Goal: Transaction & Acquisition: Purchase product/service

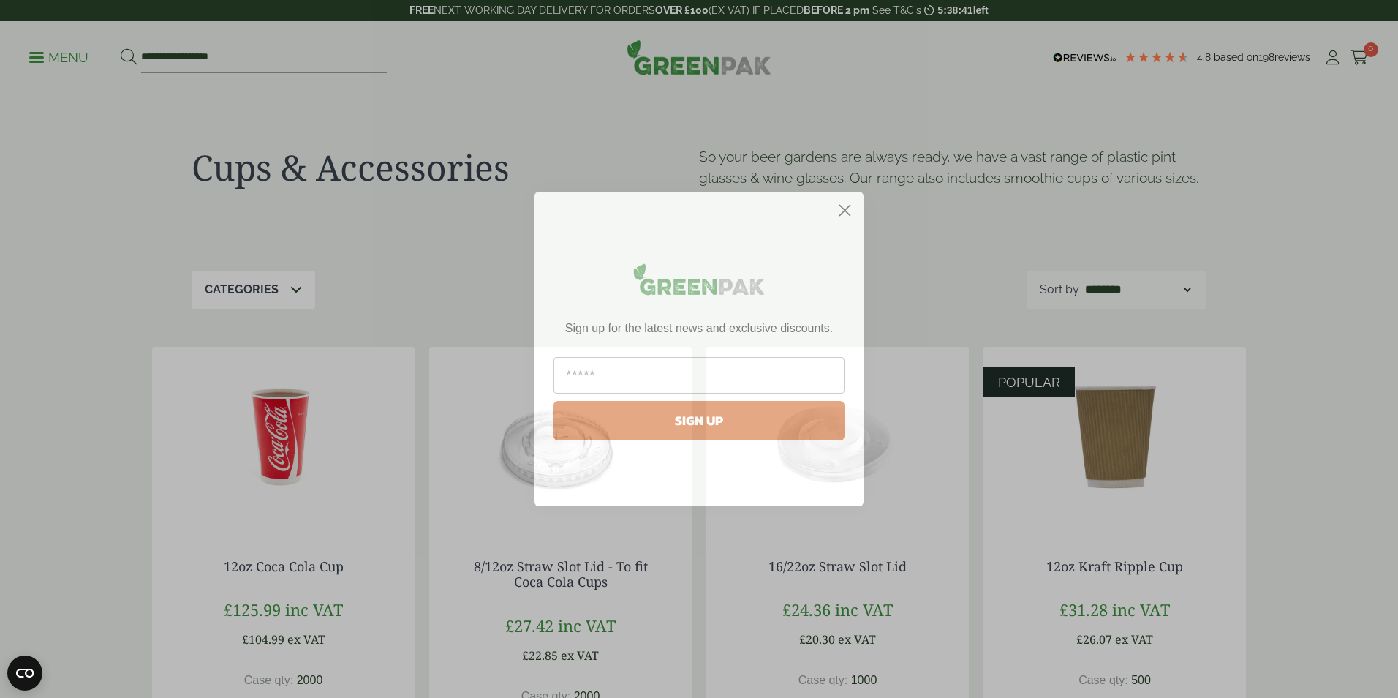
click at [853, 208] on circle "Close dialog" at bounding box center [845, 210] width 24 height 24
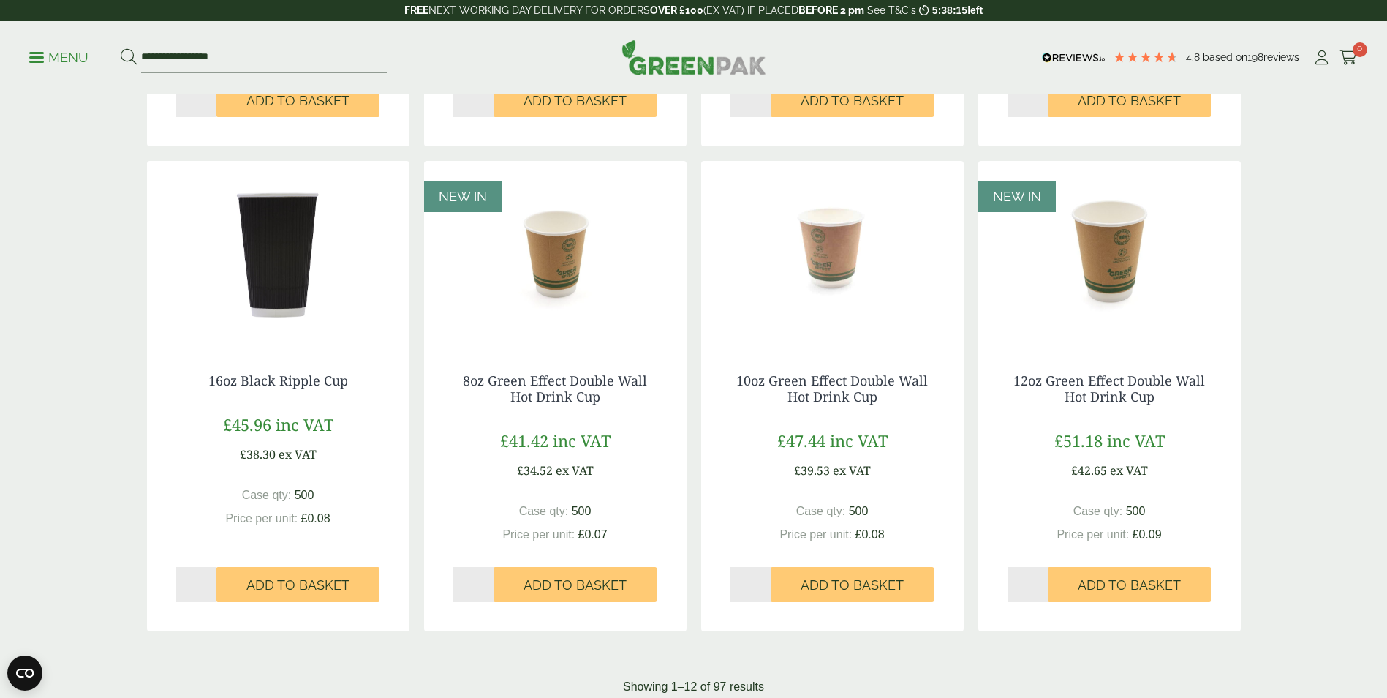
scroll to position [1170, 0]
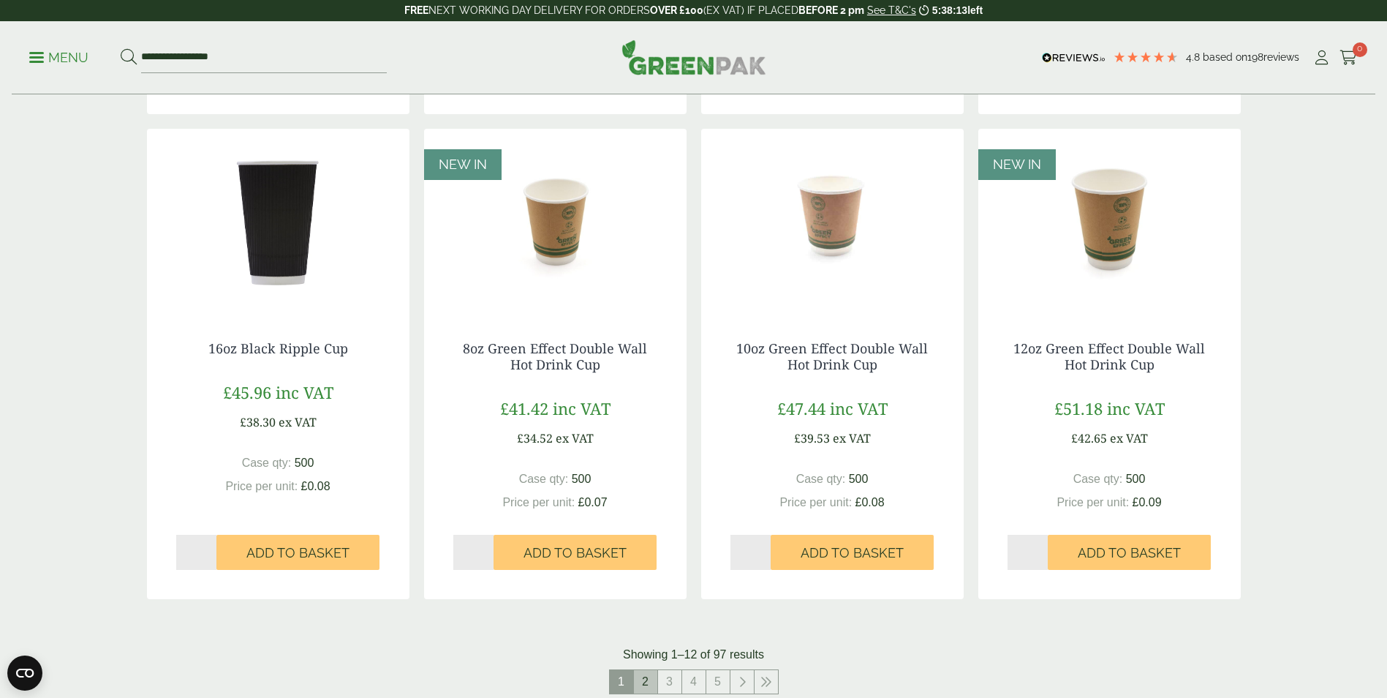
click at [647, 687] on link "2" at bounding box center [645, 681] width 23 height 23
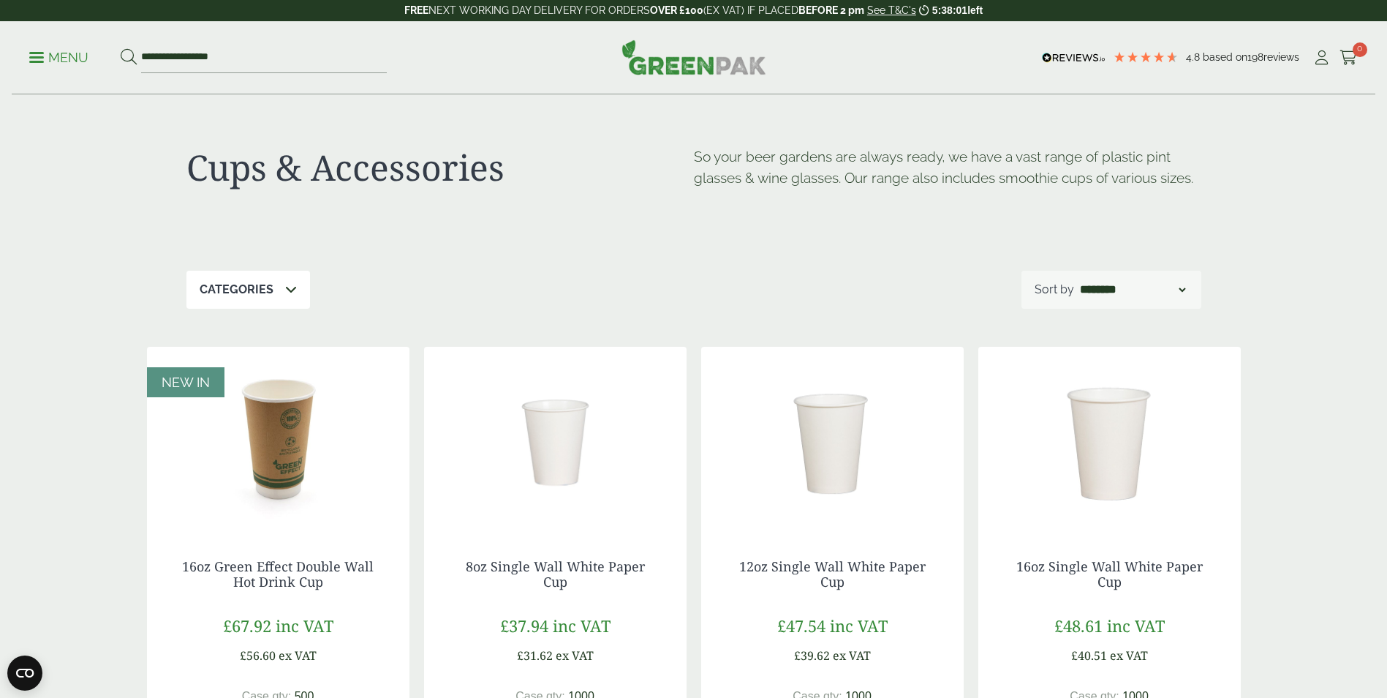
click at [298, 295] on div "Categories" at bounding box center [248, 290] width 124 height 38
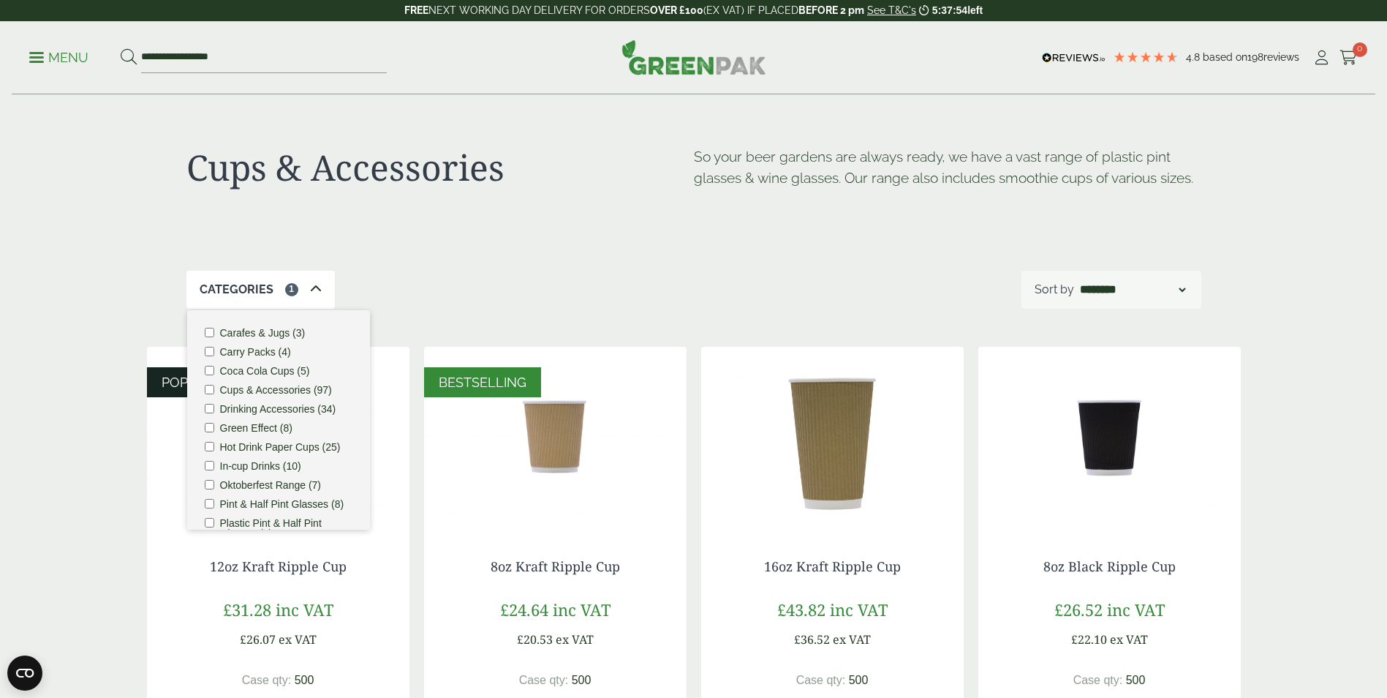
click at [518, 273] on div "Categories 1 Carafes & Jugs (3) Carry Packs (4) Coca Cola Cups (5) Cups & Acces…" at bounding box center [693, 290] width 1015 height 38
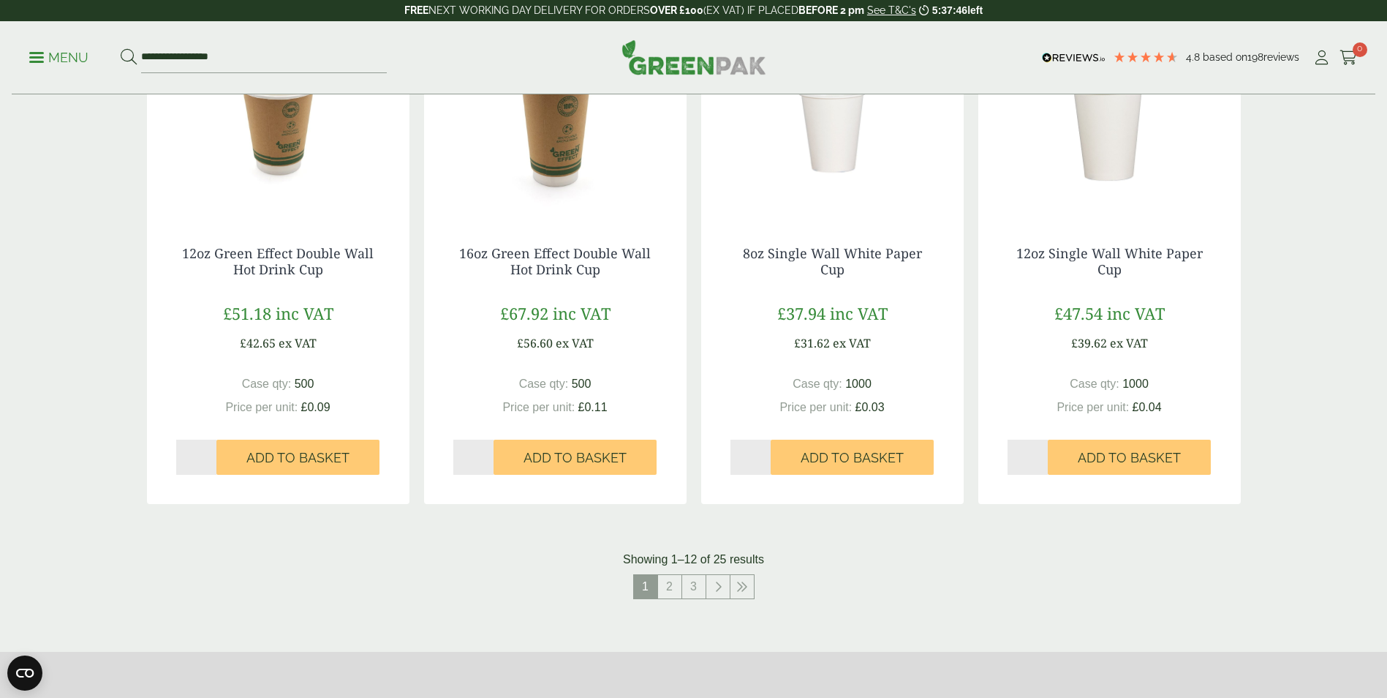
scroll to position [1316, 0]
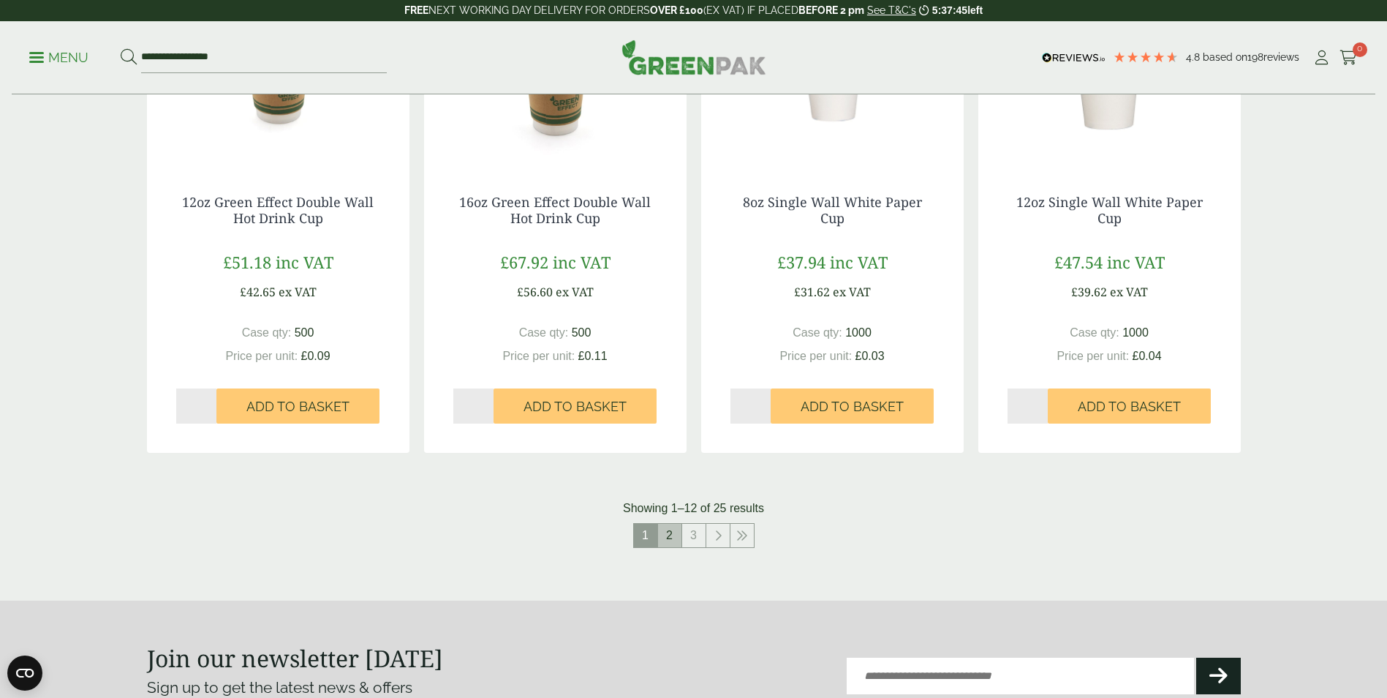
click at [669, 533] on link "2" at bounding box center [669, 535] width 23 height 23
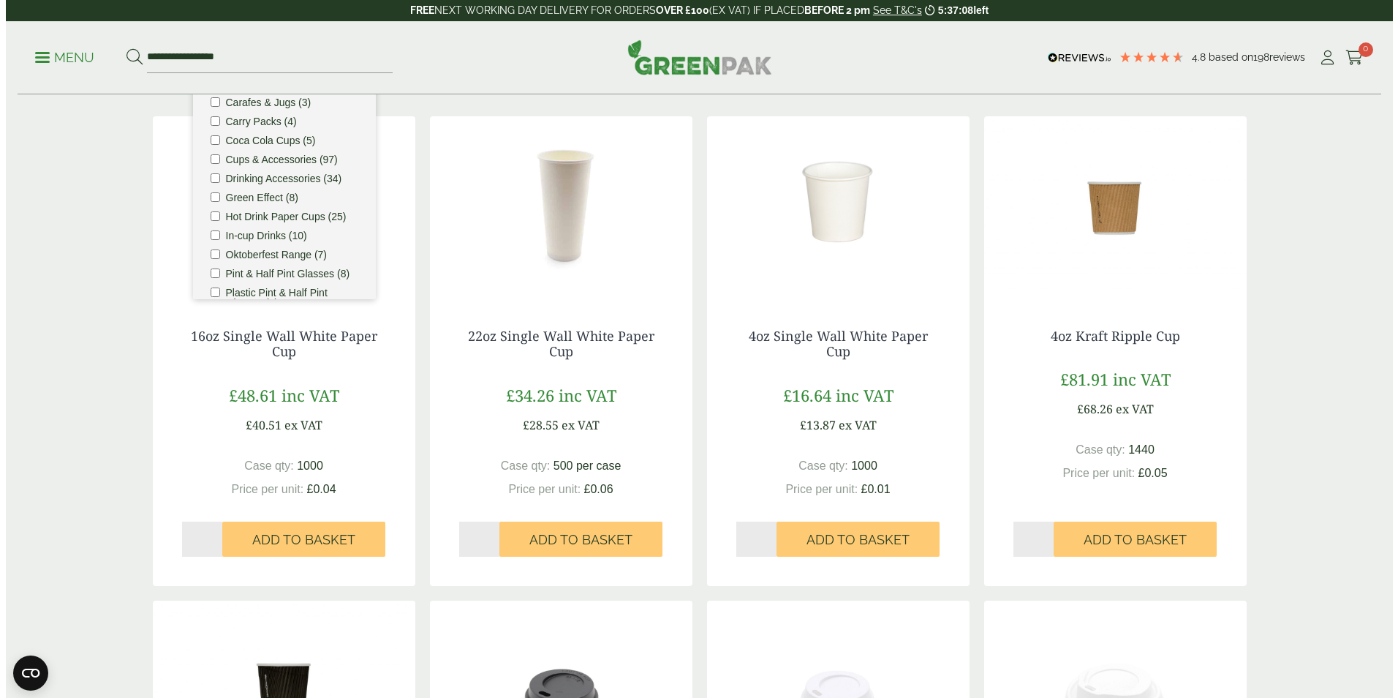
scroll to position [146, 0]
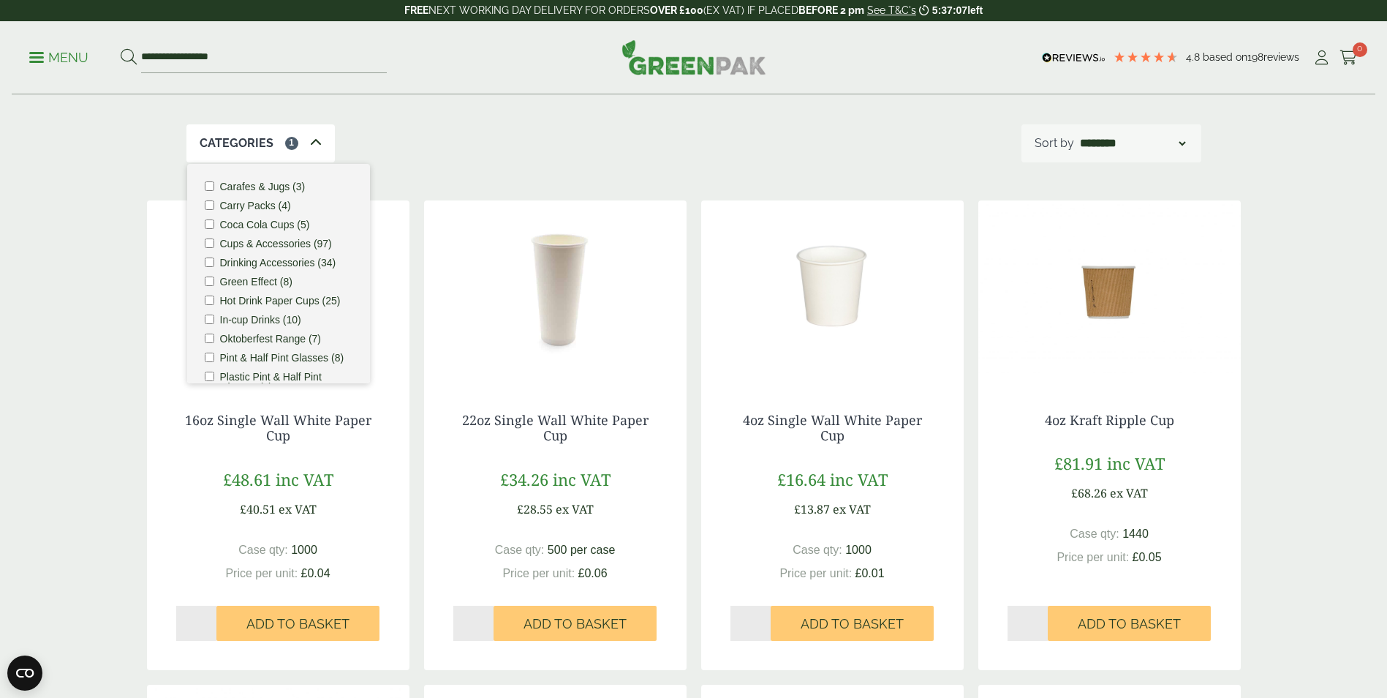
click at [392, 151] on div "Categories 1 Carafes & Jugs (3) Carry Packs (4) Coca Cola Cups (5) Cups & Acces…" at bounding box center [693, 143] width 1015 height 38
click at [386, 404] on div "16oz Single Wall White Paper Cup £48.61 inc VAT £40.51 ex VAT Case qty: 1000 Pr…" at bounding box center [278, 526] width 262 height 287
click at [387, 407] on div "16oz Single Wall White Paper Cup £48.61 inc VAT £40.51 ex VAT Case qty: 1000 Pr…" at bounding box center [278, 526] width 262 height 287
click at [284, 631] on span "Add to Basket" at bounding box center [297, 624] width 103 height 16
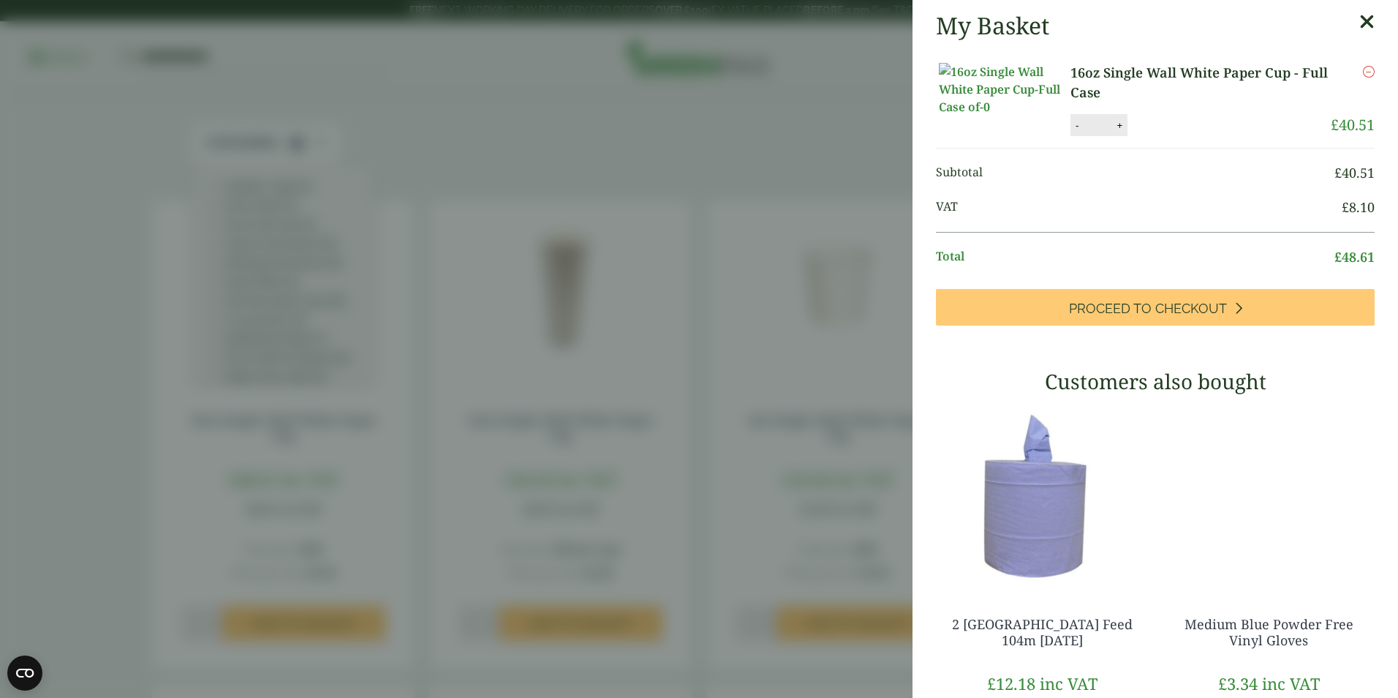
click at [1124, 132] on button "+" at bounding box center [1119, 125] width 15 height 12
type input "*"
click at [1136, 137] on button "Update" at bounding box center [1166, 126] width 73 height 22
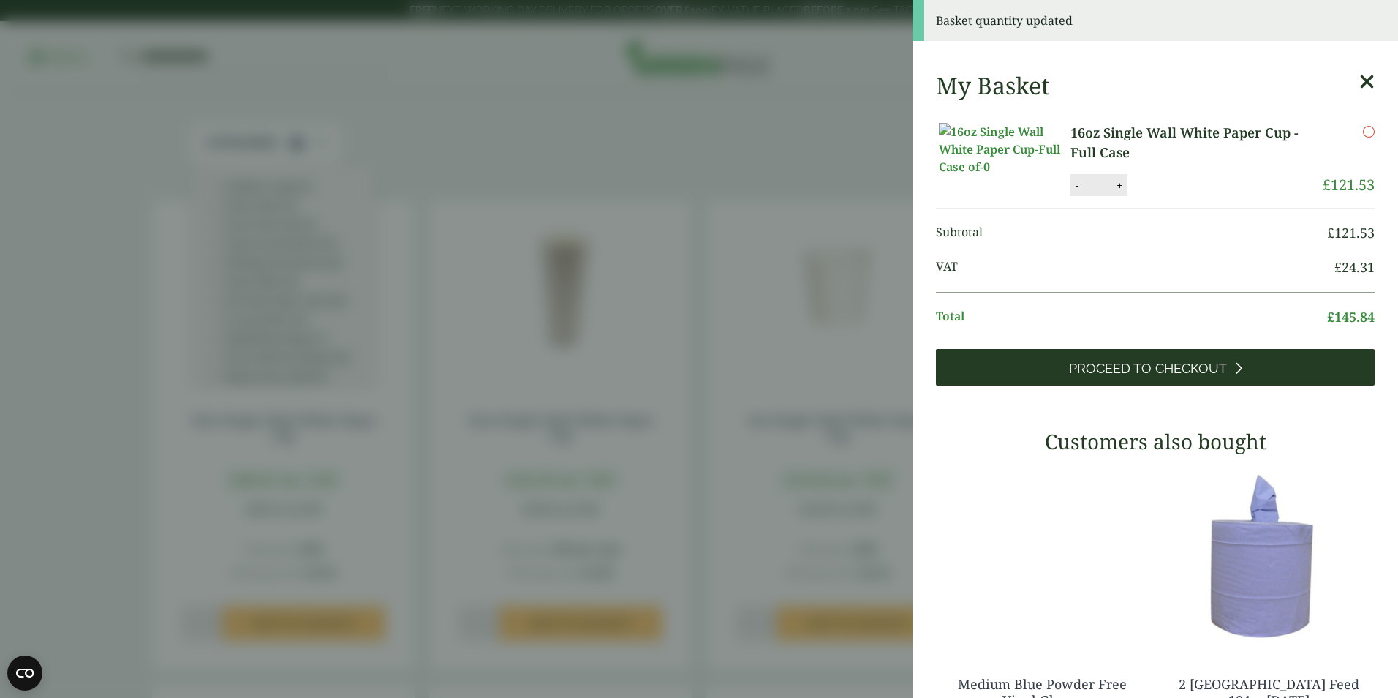
click at [1178, 385] on link "Proceed to Checkout" at bounding box center [1155, 367] width 439 height 37
